Goal: Task Accomplishment & Management: Manage account settings

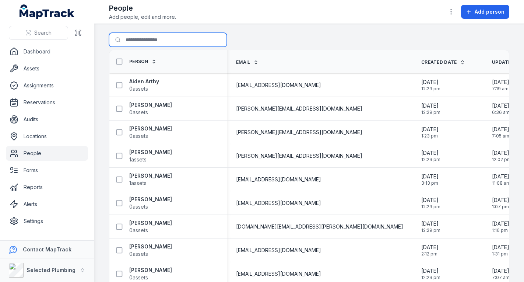
click at [148, 37] on input "Search for people" at bounding box center [168, 40] width 118 height 14
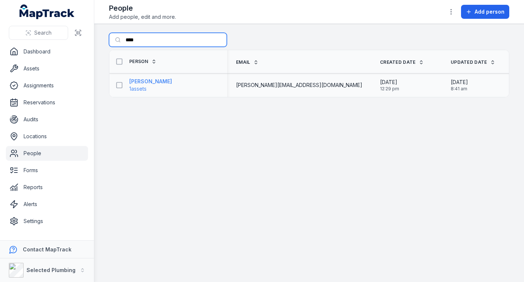
type input "****"
click at [155, 80] on strong "[PERSON_NAME]" at bounding box center [150, 81] width 43 height 7
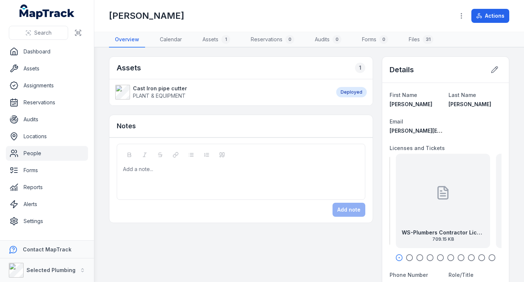
drag, startPoint x: 487, startPoint y: 208, endPoint x: 390, endPoint y: 211, distance: 96.2
click at [396, 211] on div "WS-Plumbers Contractor Licence exp [DATE] 709.15 KB" at bounding box center [443, 201] width 94 height 94
drag, startPoint x: 476, startPoint y: 199, endPoint x: 429, endPoint y: 207, distance: 46.8
click at [423, 208] on div "WS-Plumbers Contractor Licence exp [DATE] 709.15 KB" at bounding box center [407, 201] width 94 height 94
drag, startPoint x: 431, startPoint y: 210, endPoint x: 415, endPoint y: 214, distance: 15.8
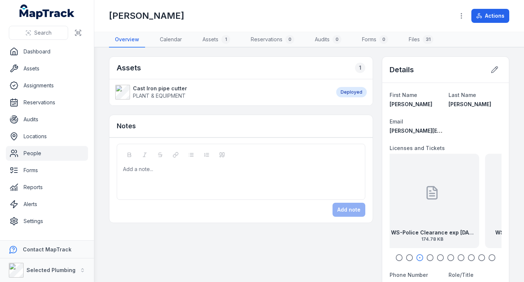
click at [417, 213] on div "WS-Police Clearance exp [DATE] 174.78 KB" at bounding box center [432, 201] width 94 height 94
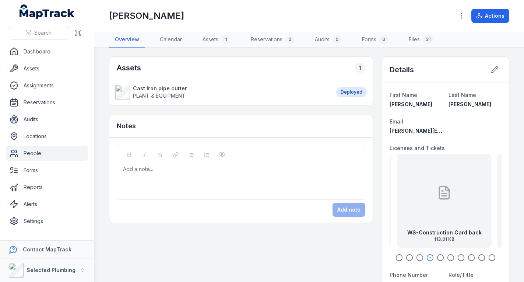
click at [453, 210] on div "WS-Construction Card back 113.01 KB" at bounding box center [444, 201] width 94 height 94
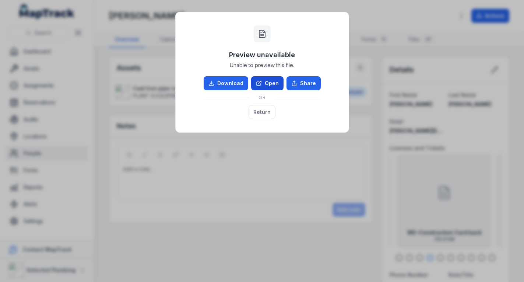
click at [274, 85] on link "Open" at bounding box center [267, 83] width 32 height 14
click at [261, 110] on button "Return" at bounding box center [262, 112] width 27 height 14
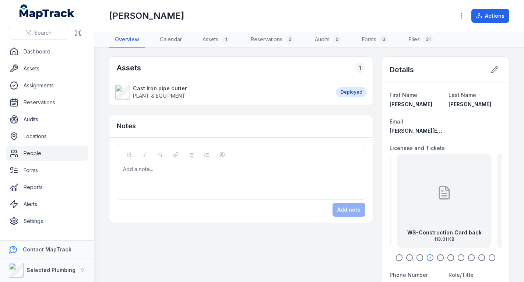
click at [437, 256] on icon "button" at bounding box center [440, 257] width 7 height 7
click at [447, 256] on icon "button" at bounding box center [450, 257] width 7 height 7
click at [457, 257] on icon "button" at bounding box center [460, 257] width 7 height 7
click at [468, 257] on icon "button" at bounding box center [471, 257] width 7 height 7
click at [478, 257] on icon "button" at bounding box center [481, 257] width 7 height 7
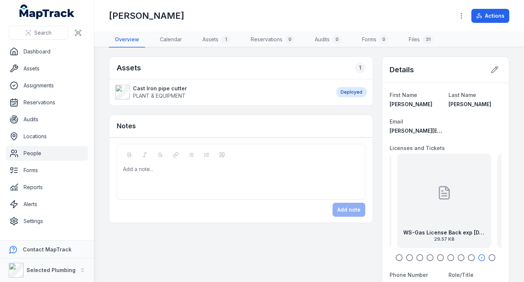
click at [425, 225] on div "WS-Gas License Back exp [DATE] 29.57 KB" at bounding box center [444, 201] width 94 height 94
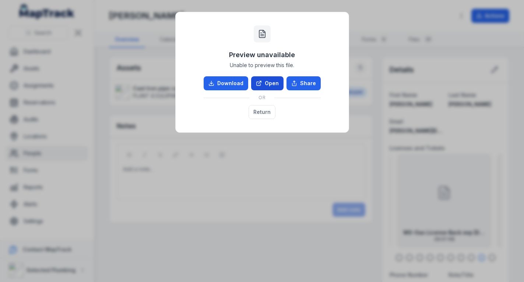
click at [261, 82] on icon at bounding box center [259, 83] width 6 height 6
click at [262, 111] on button "Return" at bounding box center [262, 112] width 27 height 14
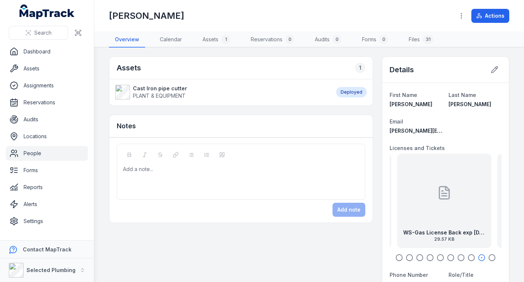
click at [488, 257] on icon "button" at bounding box center [491, 257] width 7 height 7
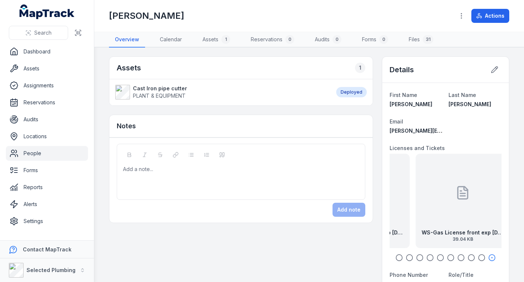
drag, startPoint x: 439, startPoint y: 208, endPoint x: 459, endPoint y: 217, distance: 21.3
click at [459, 217] on div "WS-Gas License front exp [DATE] 39.04 KB" at bounding box center [463, 201] width 94 height 94
click at [24, 145] on ul "Dashboard Assets Assignments Reservations Audits Locations People Forms Reports…" at bounding box center [47, 136] width 82 height 184
click at [24, 148] on link "People" at bounding box center [47, 153] width 82 height 15
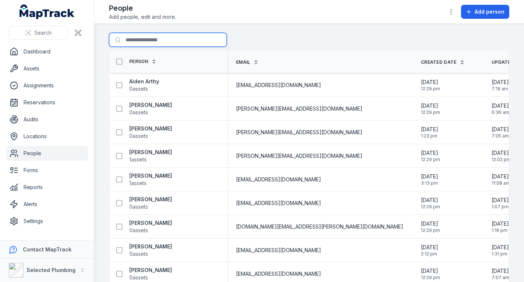
click at [162, 41] on input "Search for people" at bounding box center [168, 40] width 118 height 14
click at [132, 42] on input "Search for people" at bounding box center [168, 40] width 118 height 14
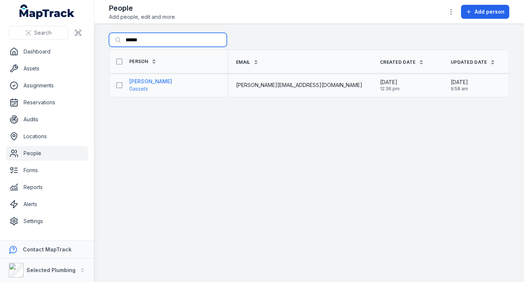
type input "******"
click at [143, 81] on strong "[PERSON_NAME]" at bounding box center [150, 81] width 43 height 7
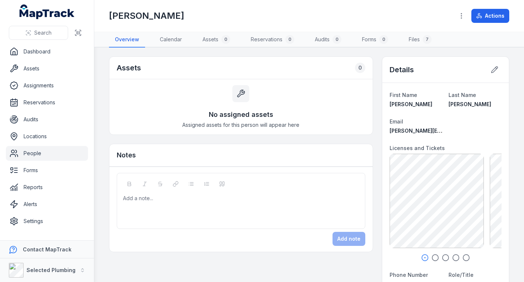
click at [432, 257] on icon "button" at bounding box center [435, 257] width 7 height 7
click at [442, 256] on icon "button" at bounding box center [445, 257] width 7 height 7
click at [432, 256] on icon "button" at bounding box center [435, 257] width 7 height 7
click at [442, 257] on icon "button" at bounding box center [445, 257] width 7 height 7
click at [453, 257] on icon "button" at bounding box center [455, 257] width 7 height 7
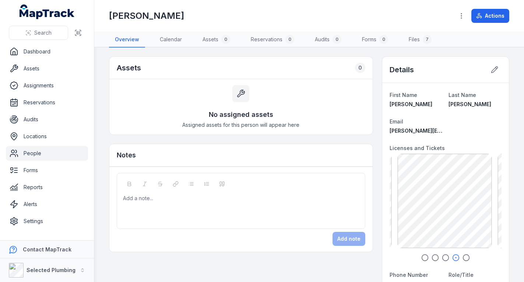
click at [463, 257] on icon "button" at bounding box center [466, 257] width 7 height 7
click at [47, 157] on link "People" at bounding box center [47, 153] width 82 height 15
click at [53, 151] on link "People" at bounding box center [47, 153] width 82 height 15
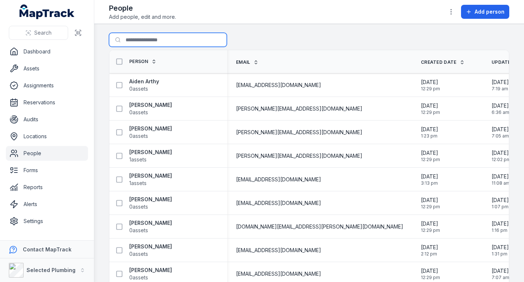
click at [140, 39] on input "Search for people" at bounding box center [168, 40] width 118 height 14
type input "****"
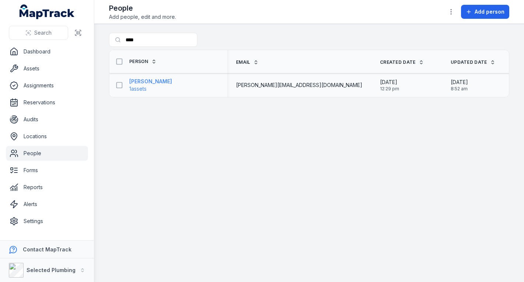
click at [156, 78] on strong "[PERSON_NAME]" at bounding box center [150, 81] width 43 height 7
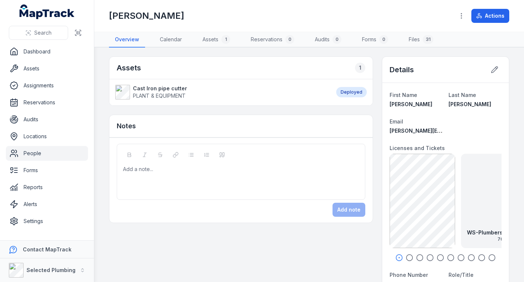
click at [407, 256] on icon "button" at bounding box center [409, 257] width 7 height 7
click at [416, 256] on icon "button" at bounding box center [419, 257] width 7 height 7
click at [427, 256] on icon "button" at bounding box center [430, 257] width 7 height 7
click at [437, 256] on icon "button" at bounding box center [440, 257] width 7 height 7
click at [449, 256] on circle "button" at bounding box center [451, 258] width 6 height 6
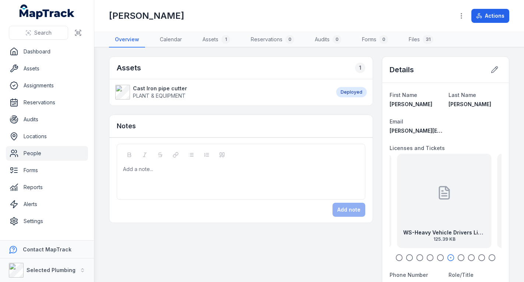
click at [460, 255] on icon "button" at bounding box center [460, 257] width 7 height 7
click at [467, 252] on div "WS-Plumbers Contractor Licence exp [DATE] 709.15 KB WS-Police Clearance exp [DA…" at bounding box center [446, 208] width 112 height 108
click at [468, 258] on icon "button" at bounding box center [471, 257] width 7 height 7
click at [479, 257] on icon "button" at bounding box center [481, 257] width 7 height 7
click at [451, 218] on div "WS-Gas License Back exp [DATE] 29.57 KB" at bounding box center [444, 201] width 94 height 94
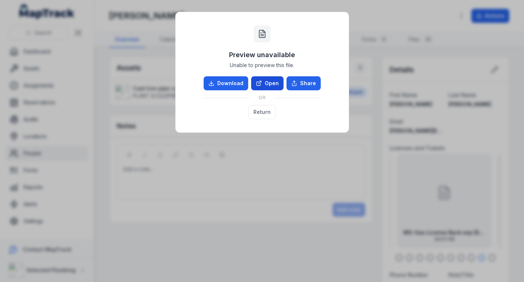
click at [275, 81] on link "Open" at bounding box center [267, 83] width 32 height 14
click at [262, 109] on button "Return" at bounding box center [262, 112] width 27 height 14
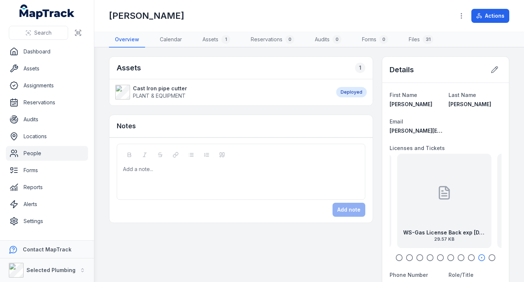
click at [489, 257] on icon "button" at bounding box center [491, 257] width 7 height 7
click at [454, 220] on div at bounding box center [452, 192] width 15 height 66
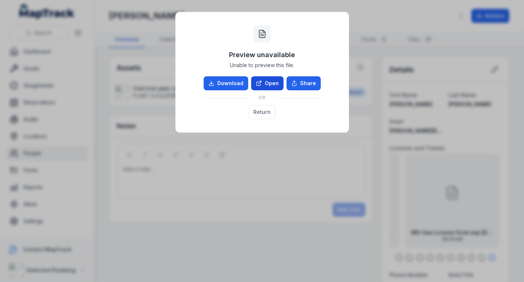
click at [271, 88] on link "Open" at bounding box center [267, 83] width 32 height 14
click at [266, 110] on button "Return" at bounding box center [262, 112] width 27 height 14
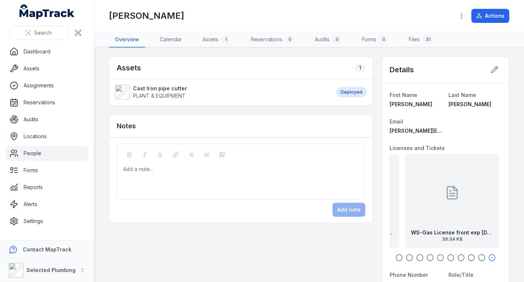
click at [478, 257] on icon "button" at bounding box center [481, 257] width 7 height 7
click at [438, 219] on div at bounding box center [444, 192] width 15 height 66
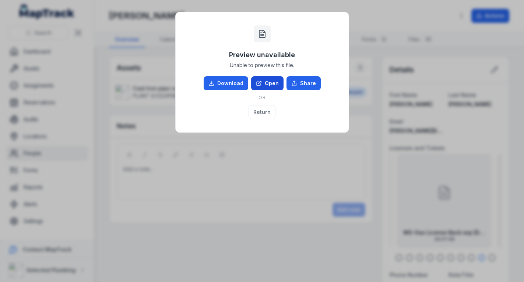
click at [270, 82] on link "Open" at bounding box center [267, 83] width 32 height 14
click at [266, 106] on button "Return" at bounding box center [262, 112] width 27 height 14
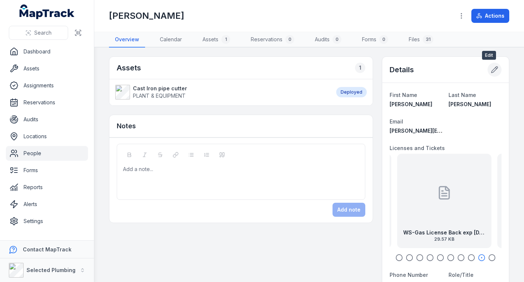
click at [492, 71] on icon at bounding box center [495, 70] width 6 height 6
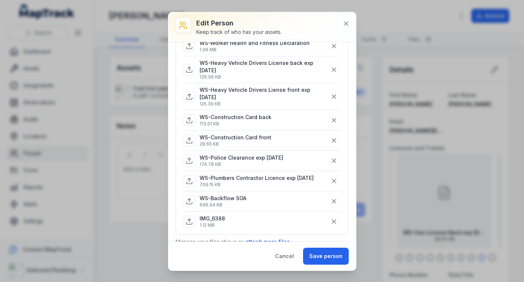
scroll to position [147, 0]
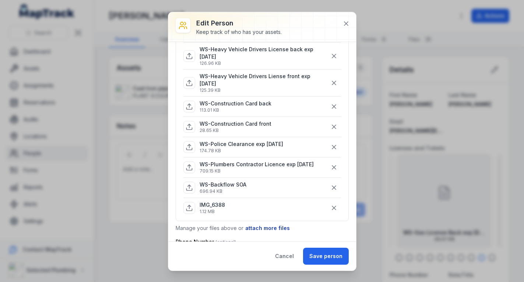
click at [273, 232] on button "attach more files" at bounding box center [267, 228] width 45 height 8
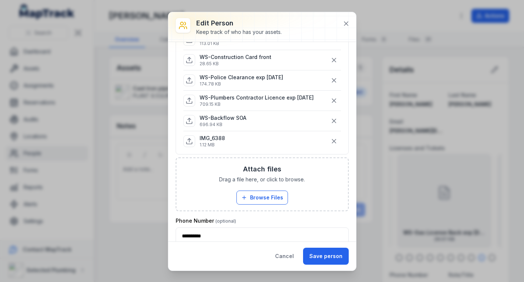
scroll to position [221, 0]
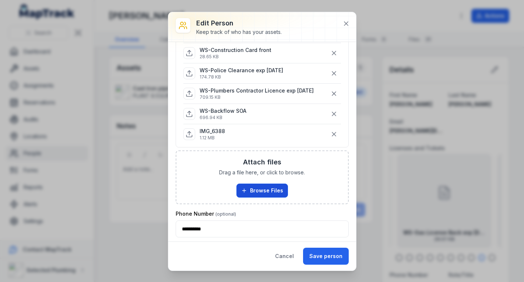
click at [265, 197] on button "Browse Files" at bounding box center [262, 190] width 52 height 14
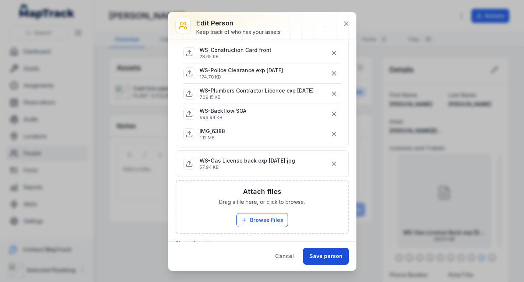
click at [329, 256] on button "Save person" at bounding box center [326, 256] width 46 height 17
